Goal: Information Seeking & Learning: Learn about a topic

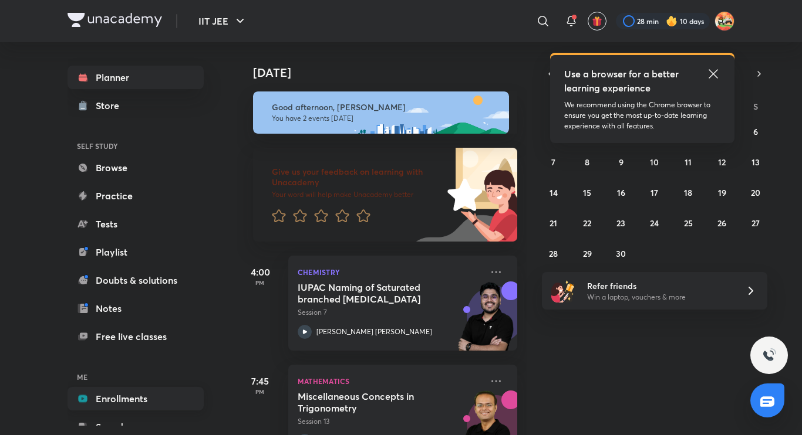
click at [155, 403] on link "Enrollments" at bounding box center [135, 398] width 136 height 23
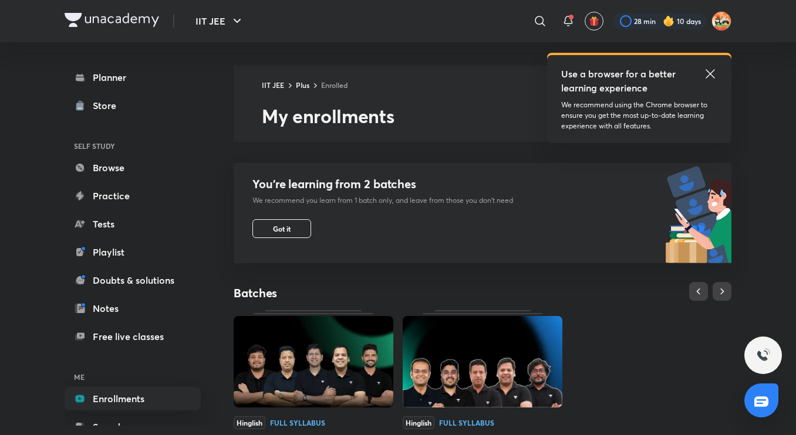
click at [332, 319] on img at bounding box center [314, 362] width 160 height 92
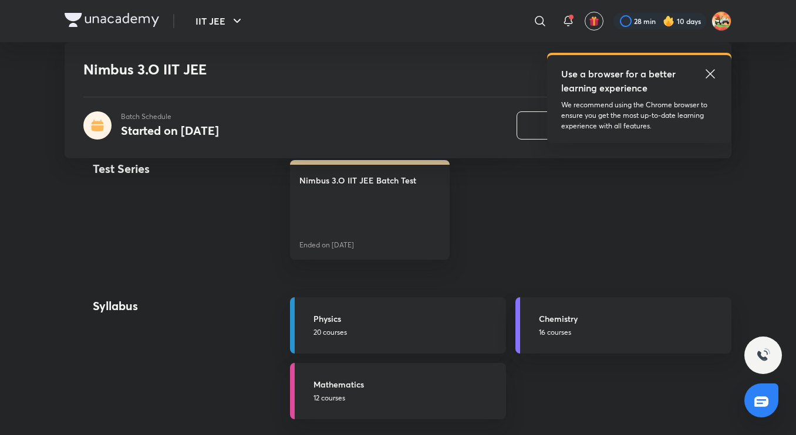
click at [346, 333] on p "20 courses" at bounding box center [405, 332] width 185 height 11
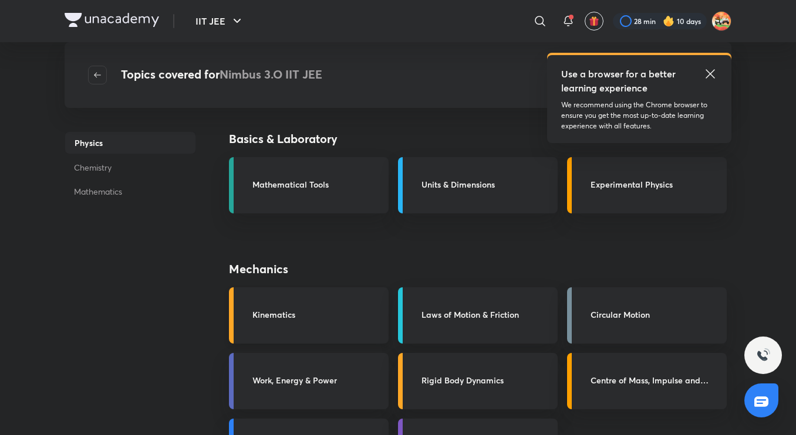
click at [329, 305] on link "Kinematics" at bounding box center [309, 316] width 160 height 56
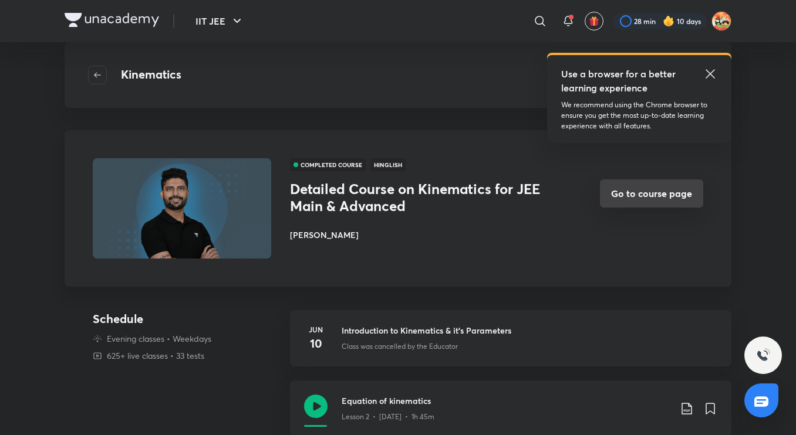
click at [617, 198] on button "Go to course page" at bounding box center [651, 194] width 103 height 28
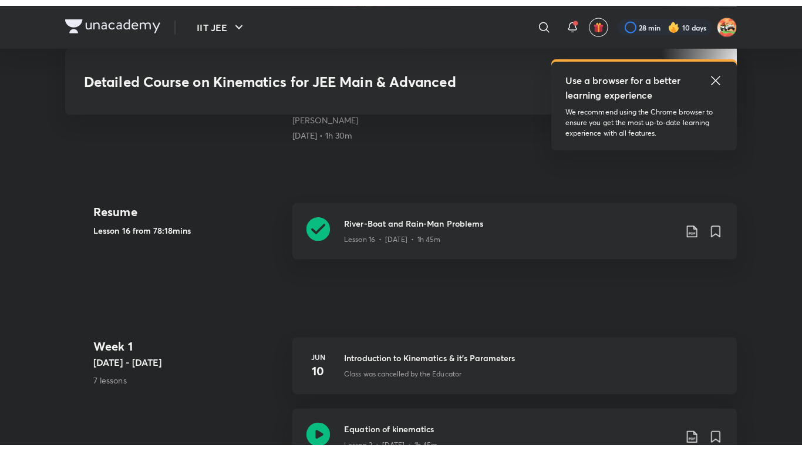
scroll to position [511, 0]
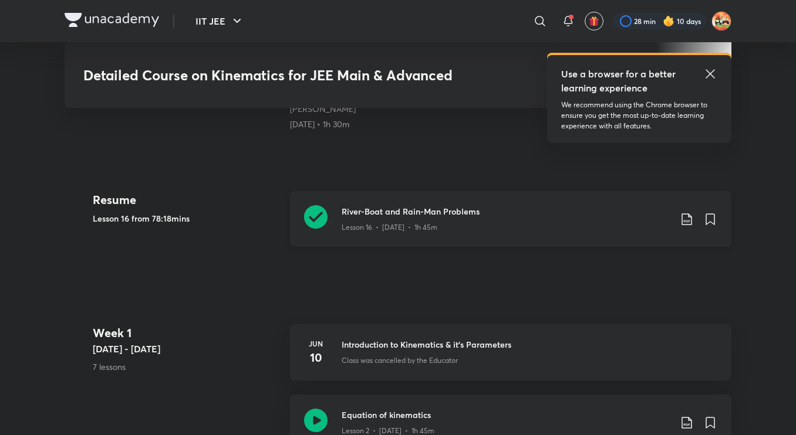
click at [323, 210] on icon at bounding box center [315, 216] width 23 height 23
